Goal: Navigation & Orientation: Find specific page/section

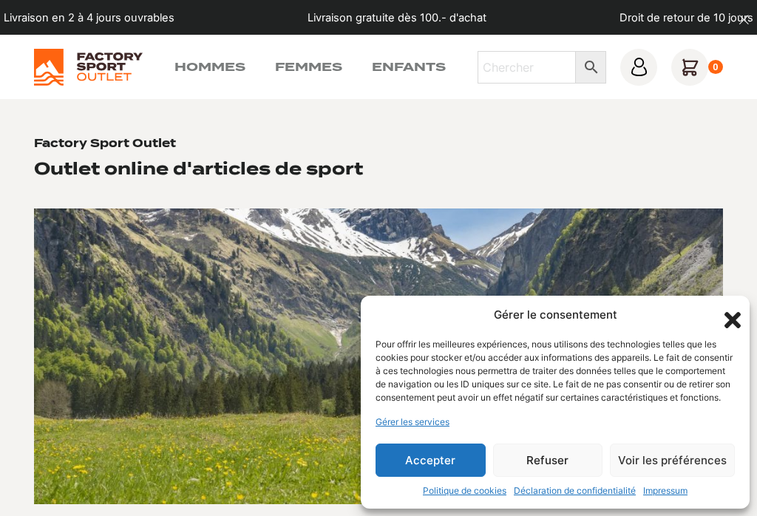
click at [738, 308] on icon "Fermer la boîte de dialogue" at bounding box center [732, 320] width 25 height 25
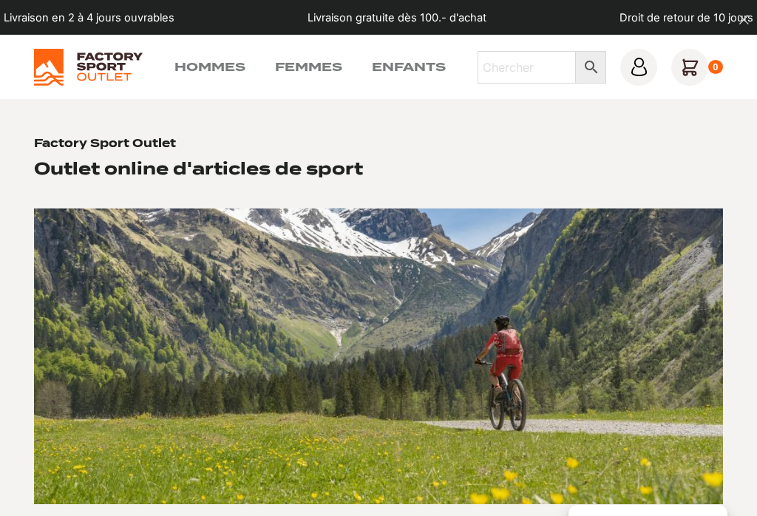
click at [326, 64] on link "Femmes" at bounding box center [308, 67] width 67 height 18
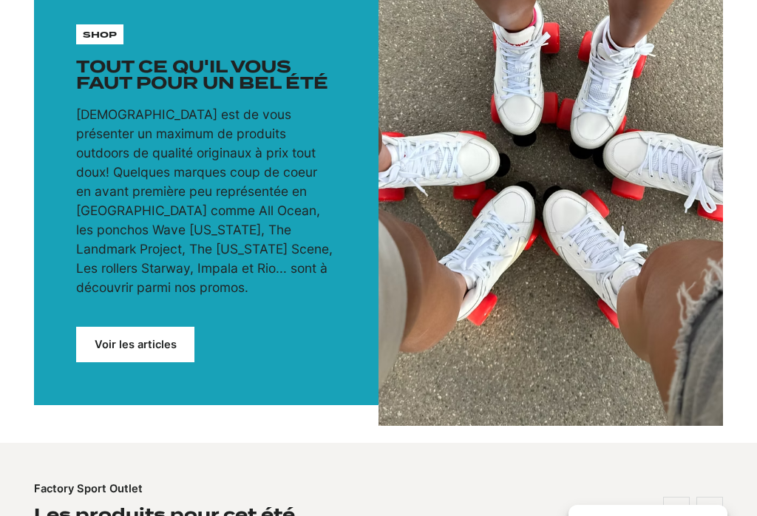
scroll to position [112, 0]
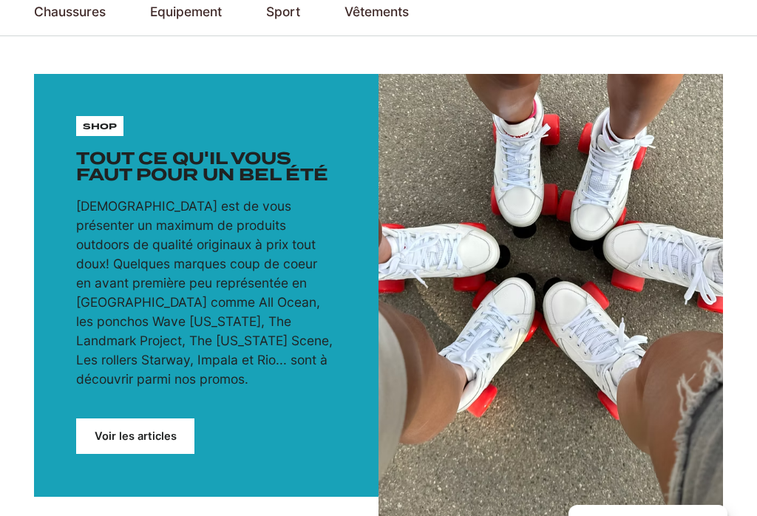
click at [0, 0] on link "Chaussures de Trekking & Randonnée" at bounding box center [0, 0] width 0 height 0
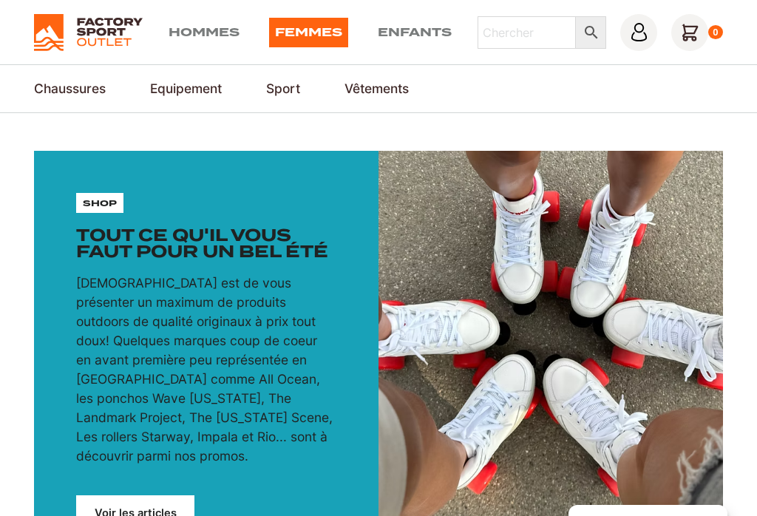
scroll to position [0, 0]
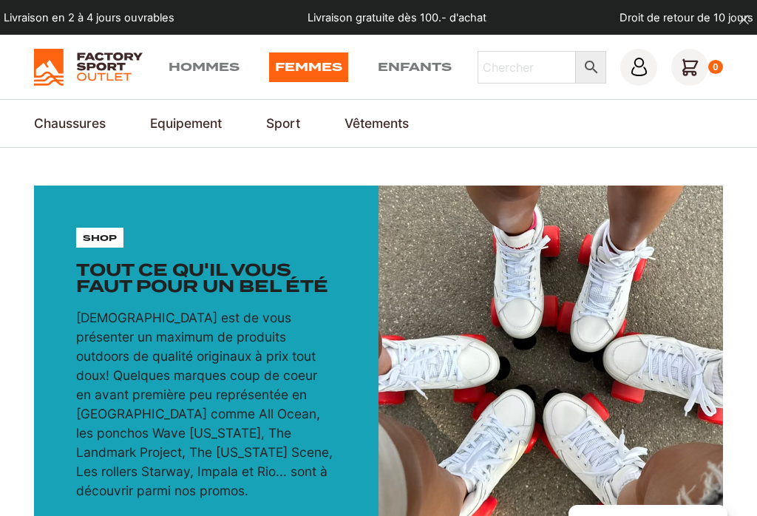
click at [93, 110] on section "Chaussures Chaussures de Ski & Snowboard Bottes de Snowboard Chaussures de Ski …" at bounding box center [378, 123] width 757 height 48
click at [0, 0] on link "Chaussures de Streatwear" at bounding box center [0, 0] width 0 height 0
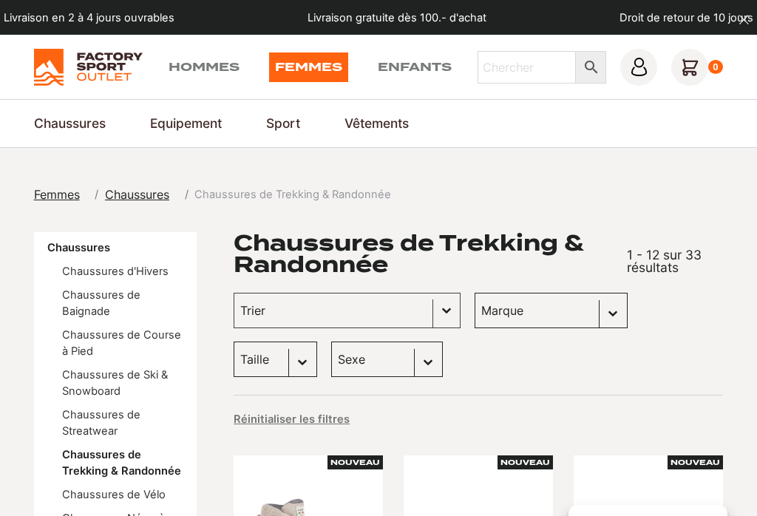
click at [546, 307] on select "Marque Kayland (18) Dolomite (12) Paredes (2) Scott (1)" at bounding box center [551, 310] width 153 height 35
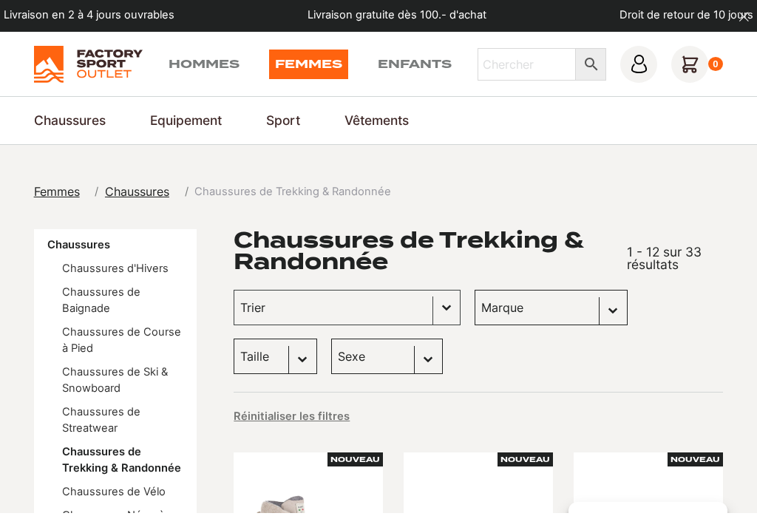
scroll to position [7, 0]
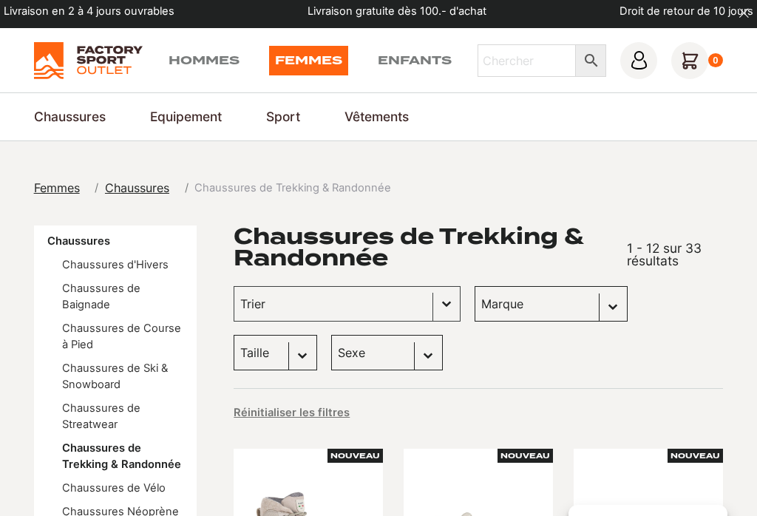
click at [535, 305] on select "Marque Kayland (18) Dolomite (12) Paredes (2) Scott (1)" at bounding box center [551, 303] width 153 height 35
click at [548, 302] on select "Marque Kayland (18) Dolomite (12) Paredes (2) Scott (1)" at bounding box center [551, 303] width 153 height 35
click at [546, 297] on select "Marque Kayland (18) Dolomite (12) Paredes (2) Scott (1)" at bounding box center [551, 303] width 153 height 35
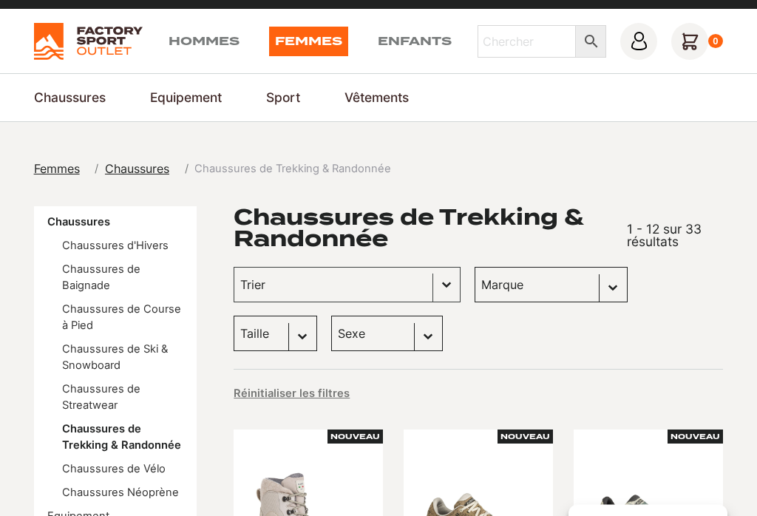
scroll to position [0, 0]
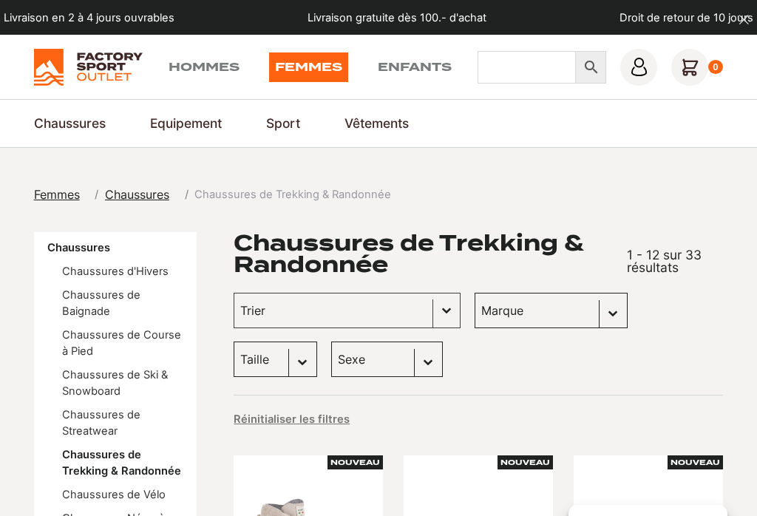
click at [515, 60] on input "Chercher" at bounding box center [527, 67] width 99 height 33
click at [506, 70] on input "Chercher" at bounding box center [527, 67] width 99 height 33
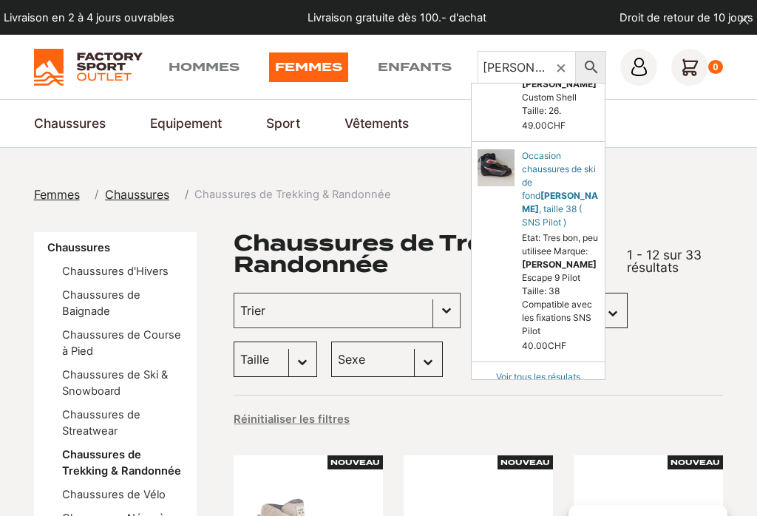
scroll to position [95, 0]
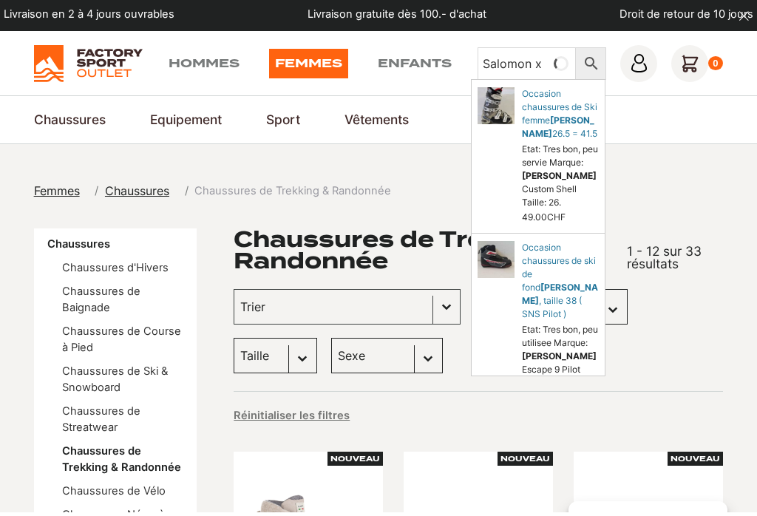
type input "Salomon xa"
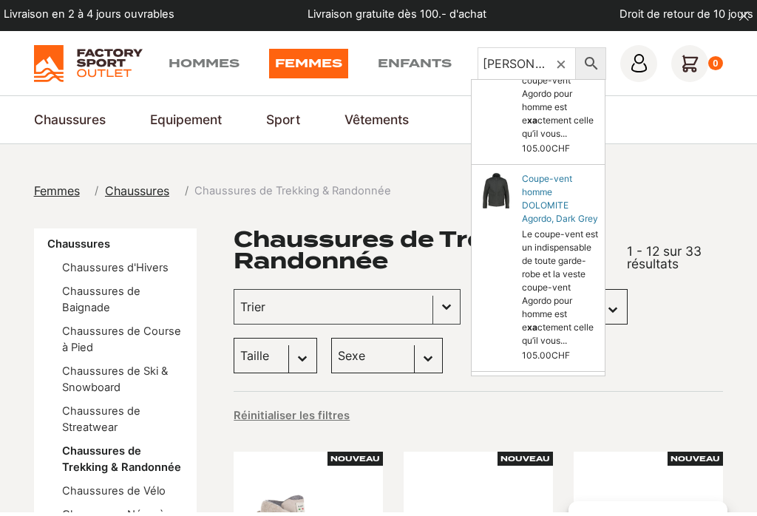
scroll to position [1116, 0]
